Goal: Information Seeking & Learning: Learn about a topic

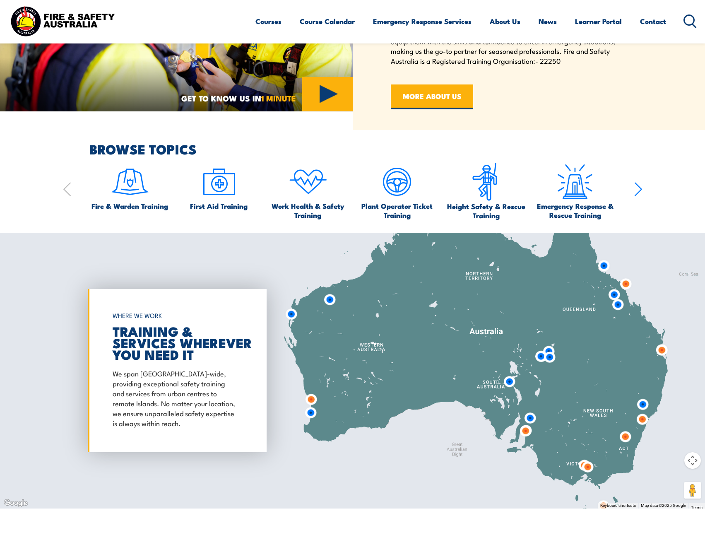
scroll to position [662, 0]
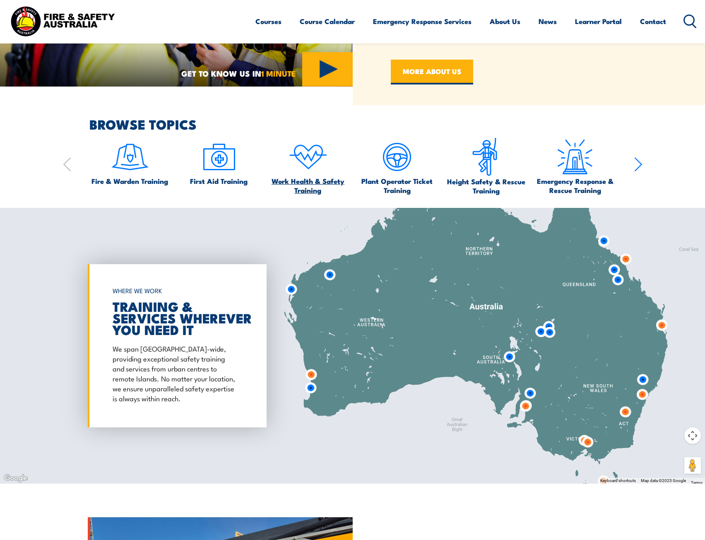
click at [311, 163] on img at bounding box center [308, 156] width 39 height 39
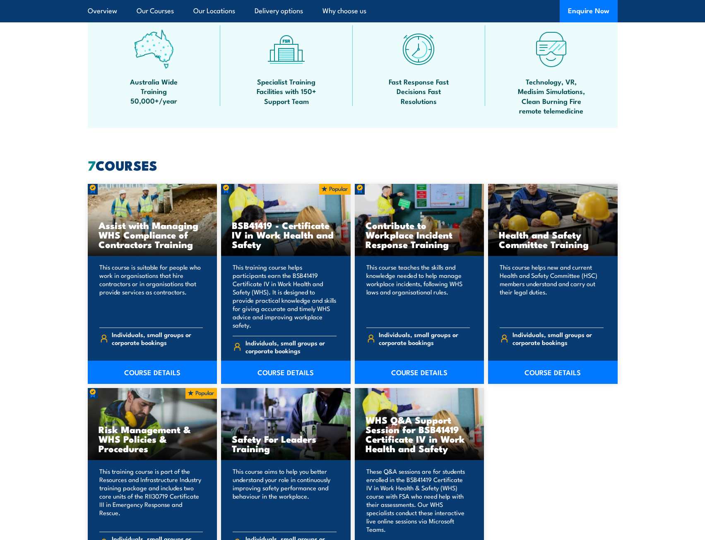
scroll to position [524, 0]
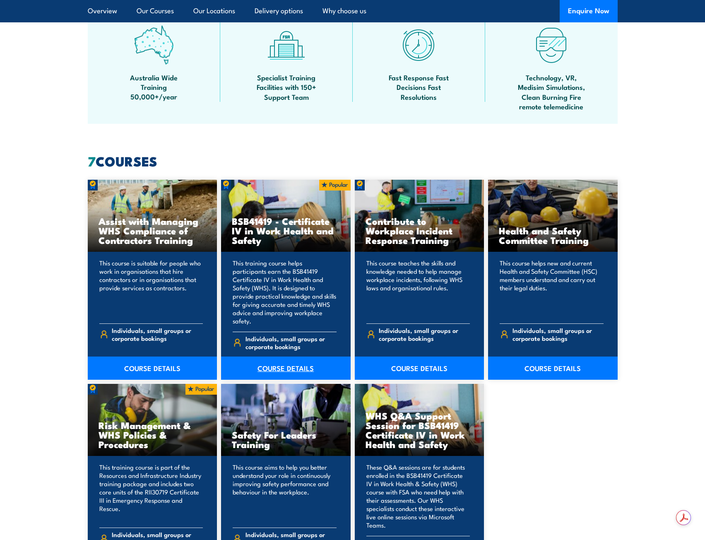
click at [277, 358] on link "COURSE DETAILS" at bounding box center [286, 367] width 130 height 23
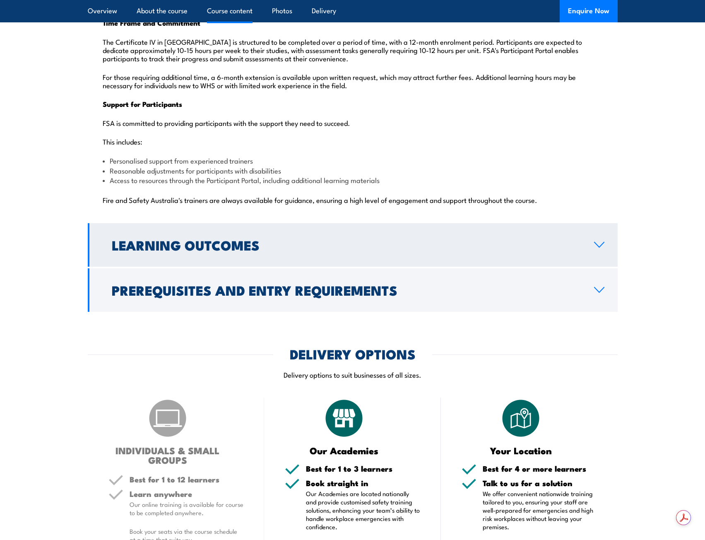
scroll to position [2015, 0]
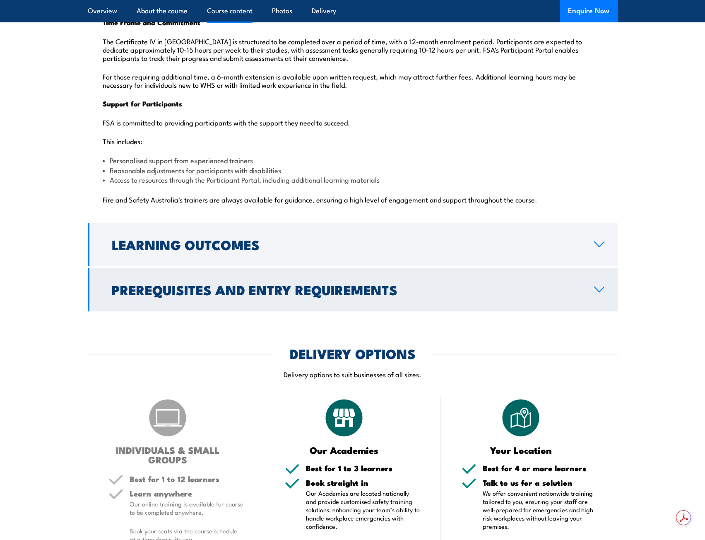
click at [326, 284] on h2 "Prerequisites and Entry Requirements" at bounding box center [346, 290] width 469 height 12
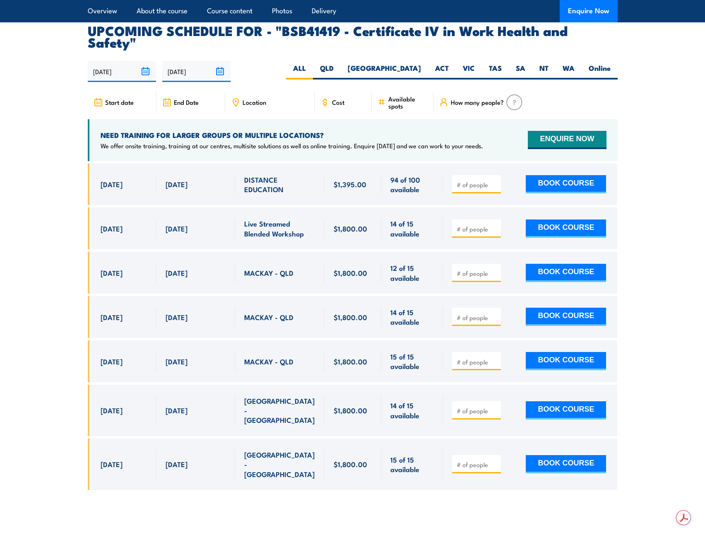
scroll to position [1404, 0]
